Goal: Information Seeking & Learning: Find contact information

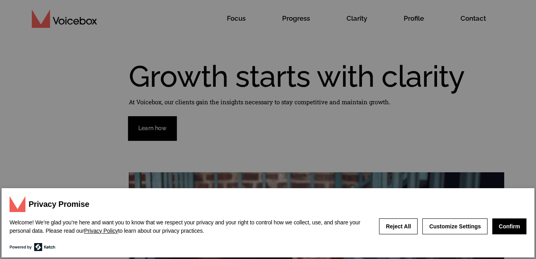
click at [508, 224] on button "Confirm" at bounding box center [509, 226] width 34 height 16
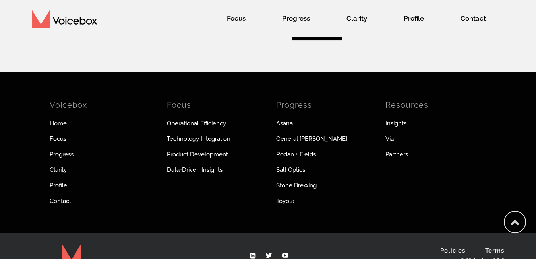
scroll to position [2551, 0]
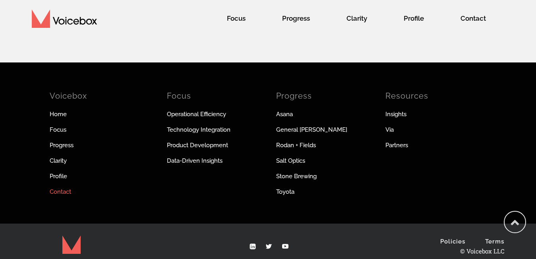
click at [62, 193] on link "Contact" at bounding box center [101, 191] width 103 height 9
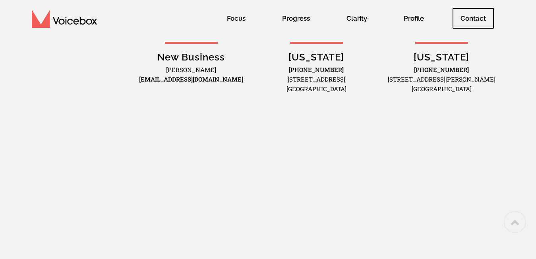
scroll to position [295, 0]
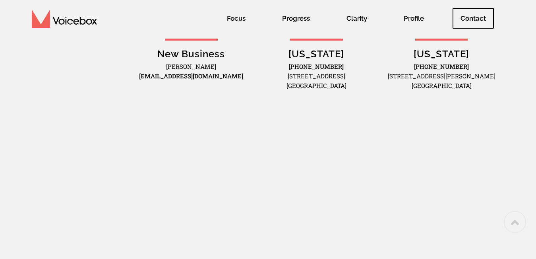
click at [182, 63] on p "Josh Kellman hello@voicebox.co" at bounding box center [191, 71] width 117 height 19
click at [184, 67] on p "Josh Kellman hello@voicebox.co" at bounding box center [191, 71] width 117 height 19
copy p "Josh Kellman"
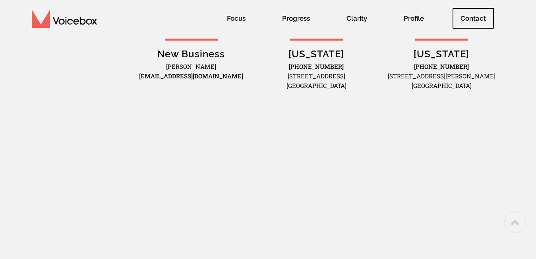
click at [219, 80] on p "Josh Kellman hello@voicebox.co" at bounding box center [191, 71] width 117 height 19
drag, startPoint x: 217, startPoint y: 74, endPoint x: 163, endPoint y: 83, distance: 54.4
click at [163, 83] on div "New Business Josh Kellman hello@voicebox.co" at bounding box center [191, 64] width 125 height 60
copy link "hello@voicebox.co"
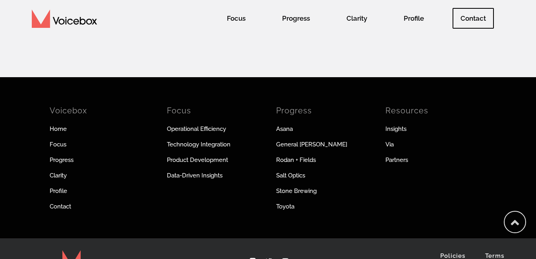
scroll to position [645, 0]
